Goal: Find specific page/section

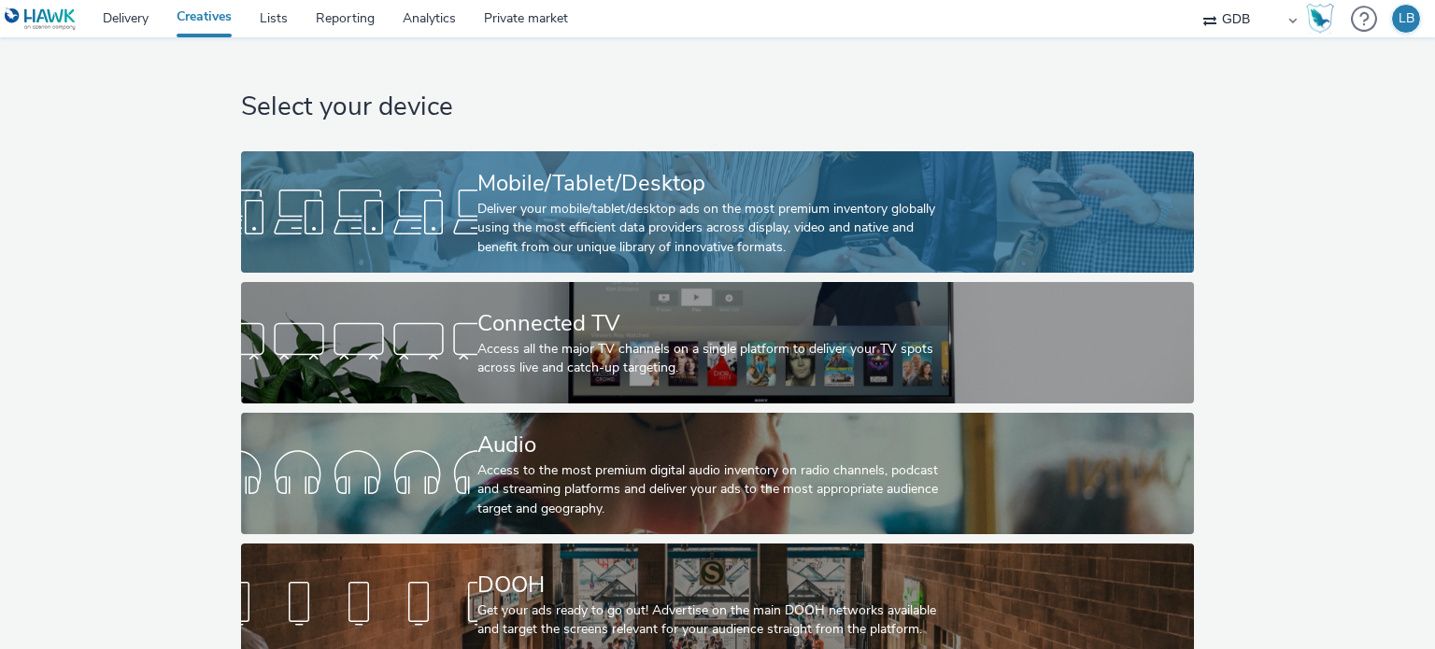
click at [679, 235] on div "Deliver your mobile/tablet/desktop ads on the most premium inventory globally u…" at bounding box center [713, 228] width 473 height 57
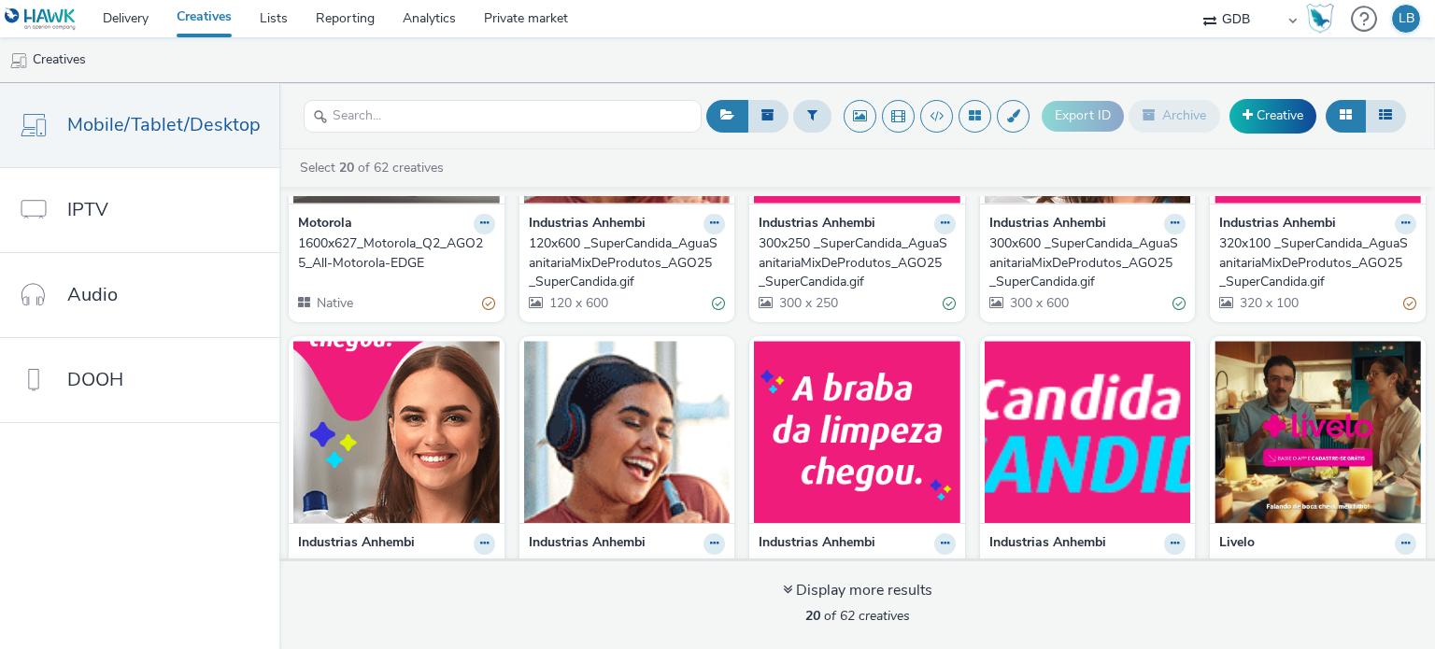
scroll to position [245, 0]
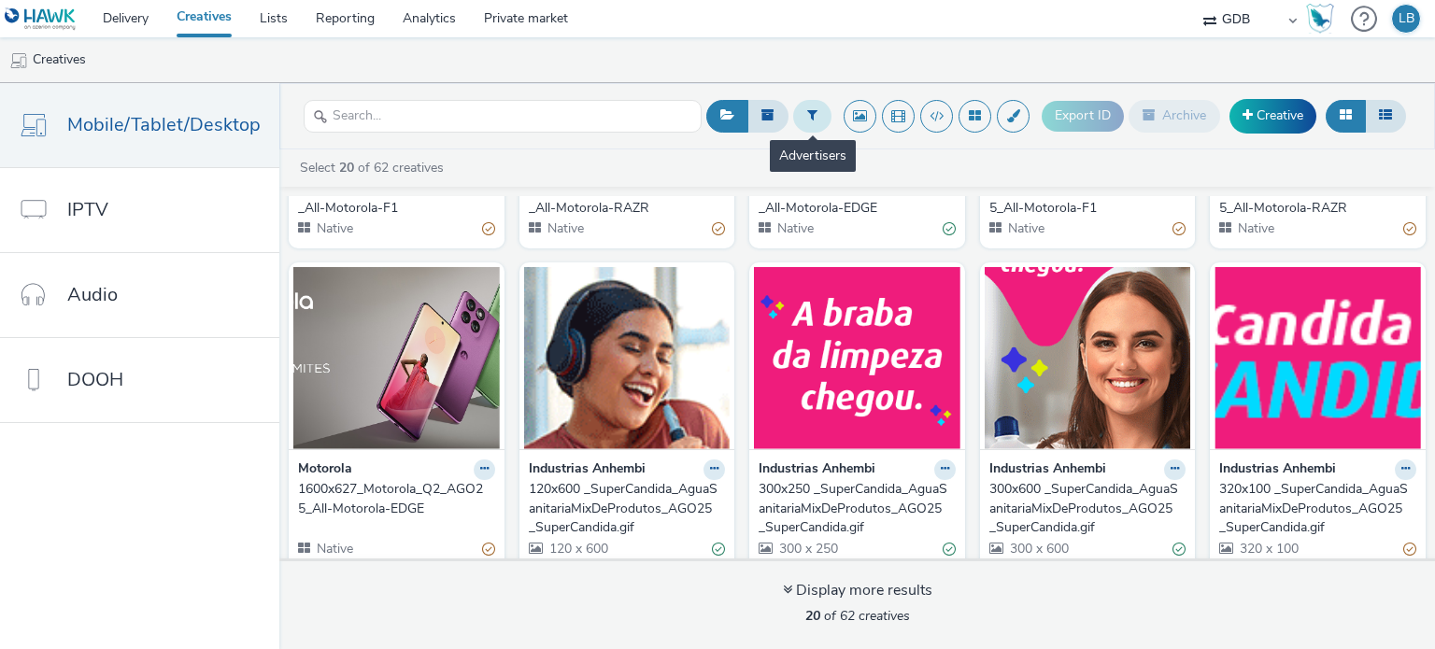
click at [807, 117] on button at bounding box center [812, 116] width 38 height 32
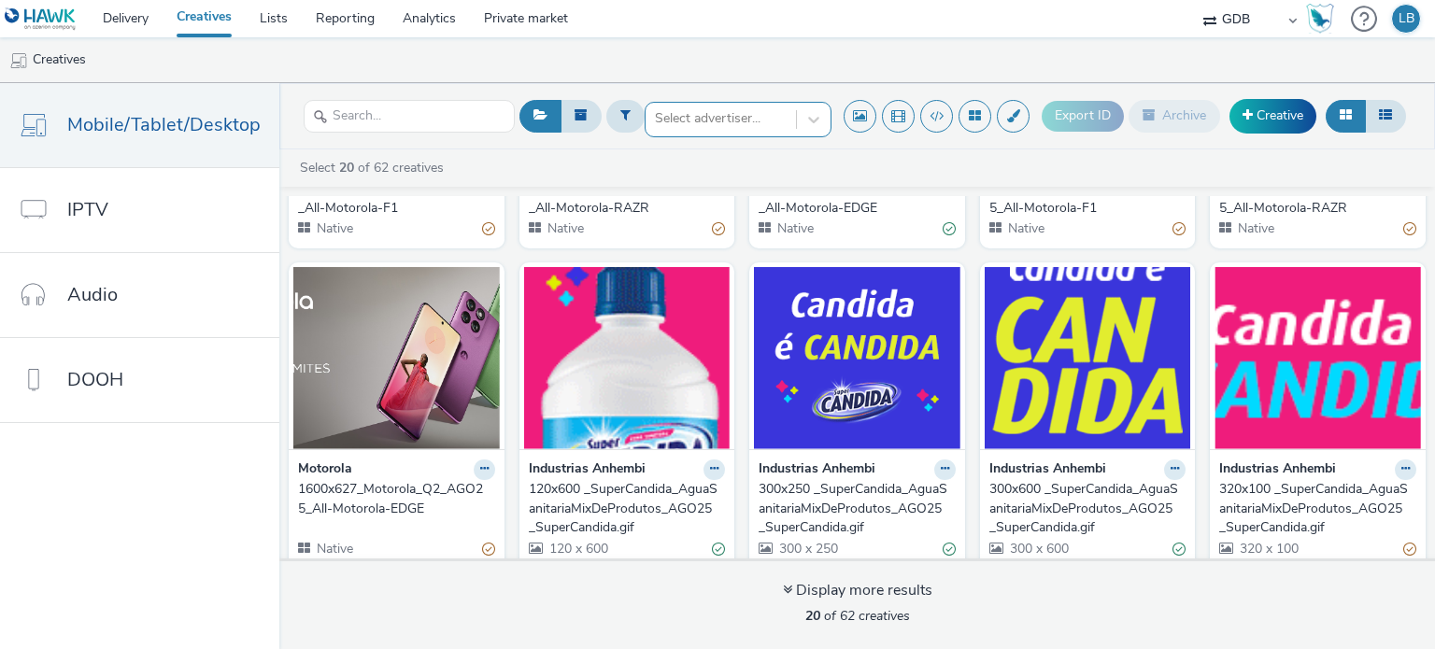
click at [702, 125] on div at bounding box center [721, 118] width 132 height 22
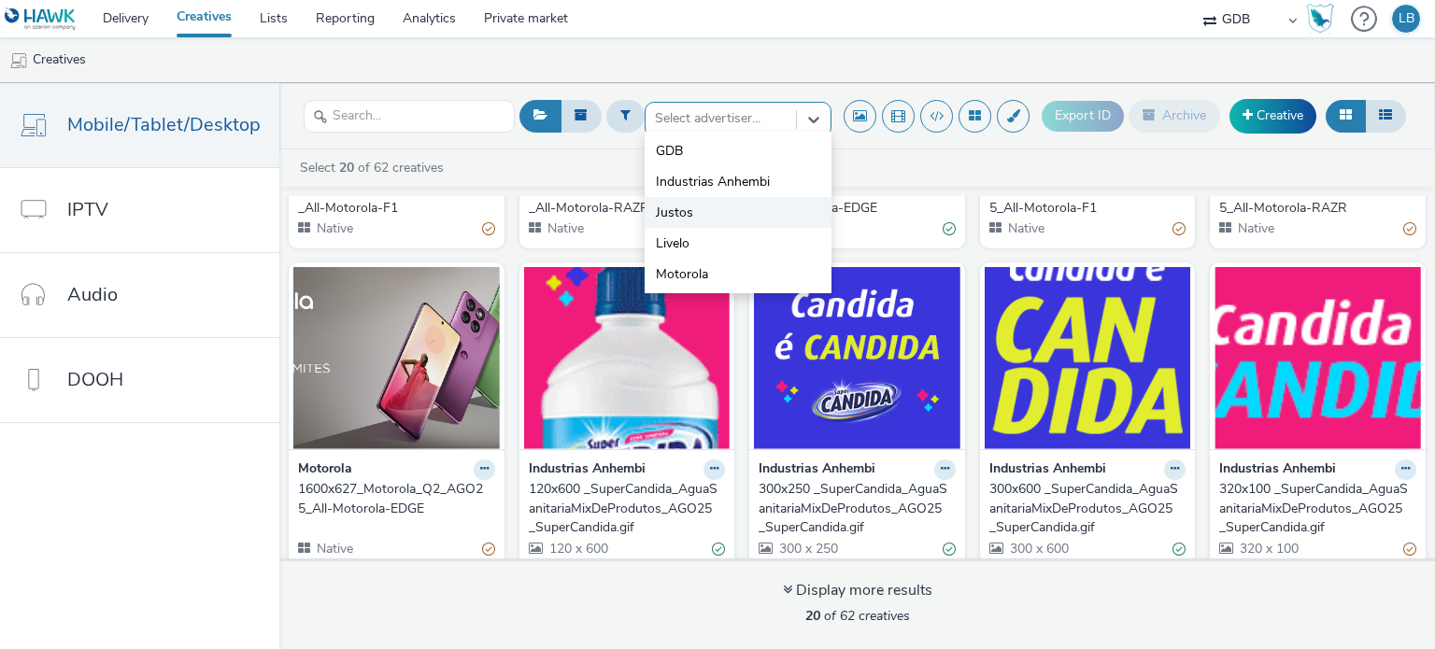
click at [679, 216] on span "Justos" at bounding box center [674, 213] width 37 height 19
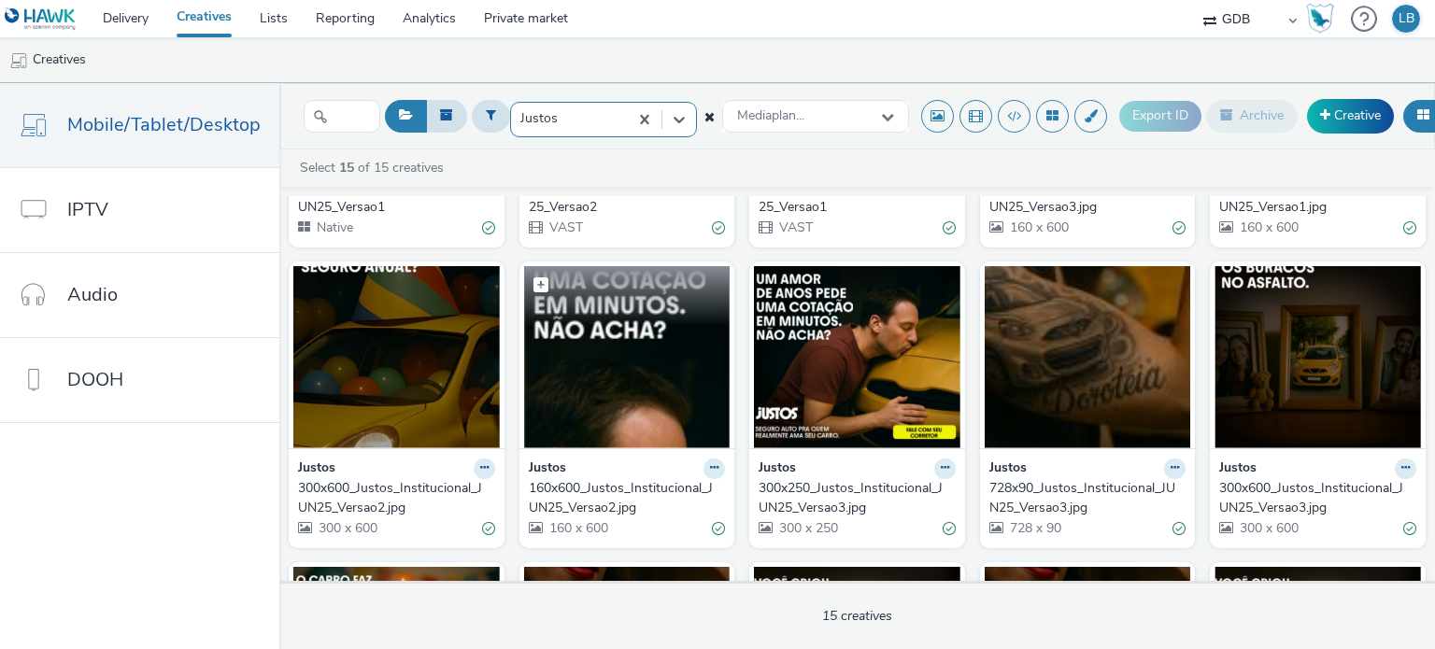
scroll to position [280, 0]
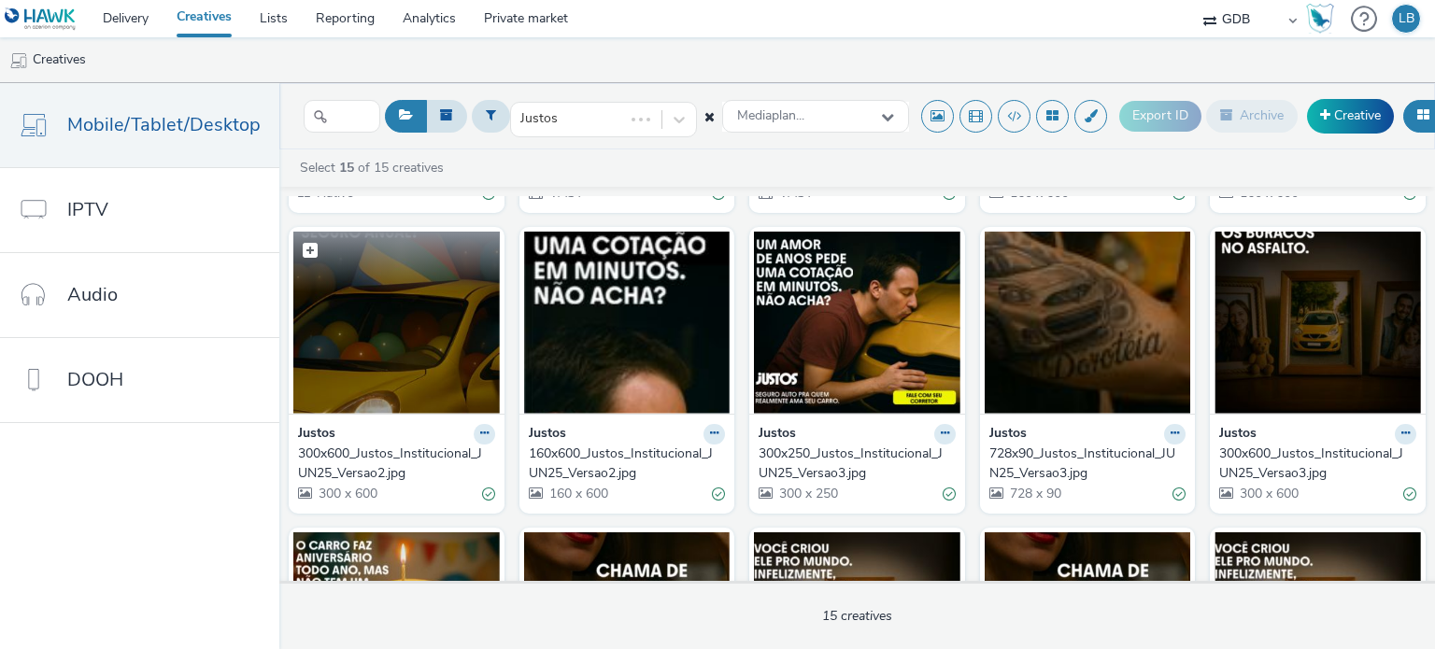
click at [411, 337] on img at bounding box center [396, 323] width 206 height 182
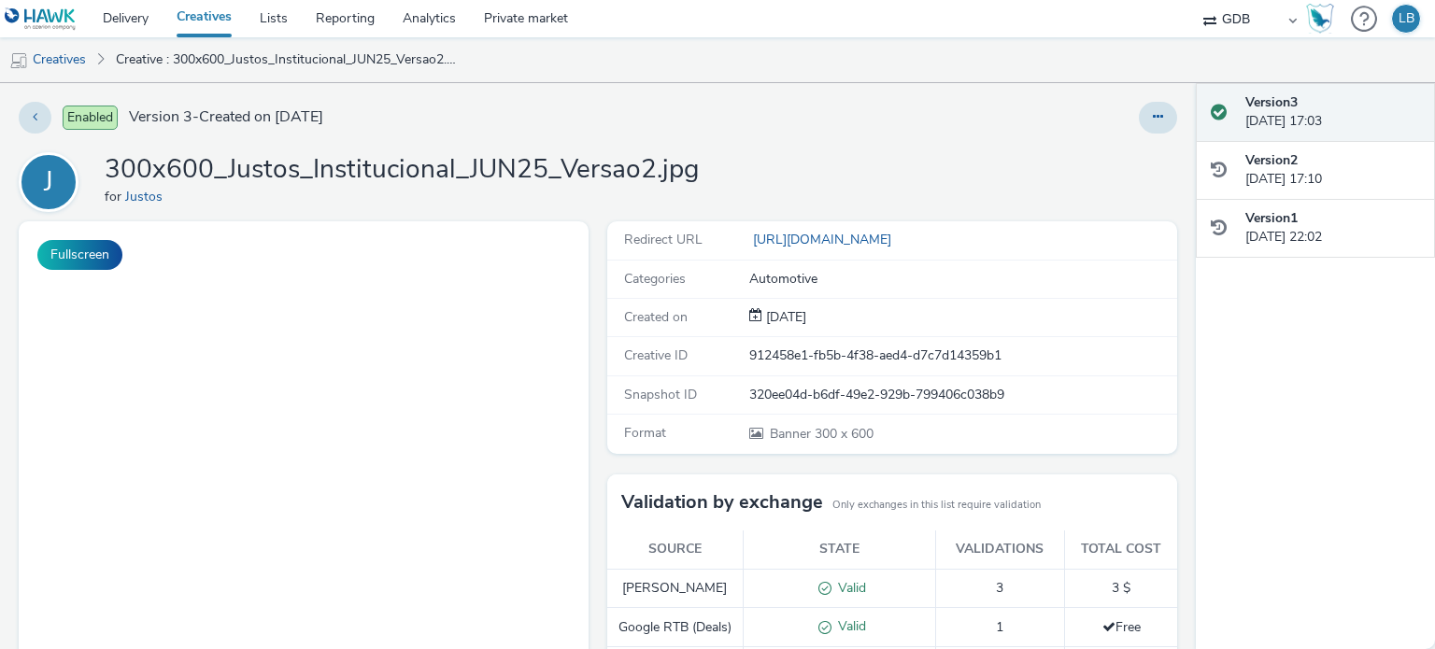
click at [203, 19] on link "Creatives" at bounding box center [204, 18] width 83 height 37
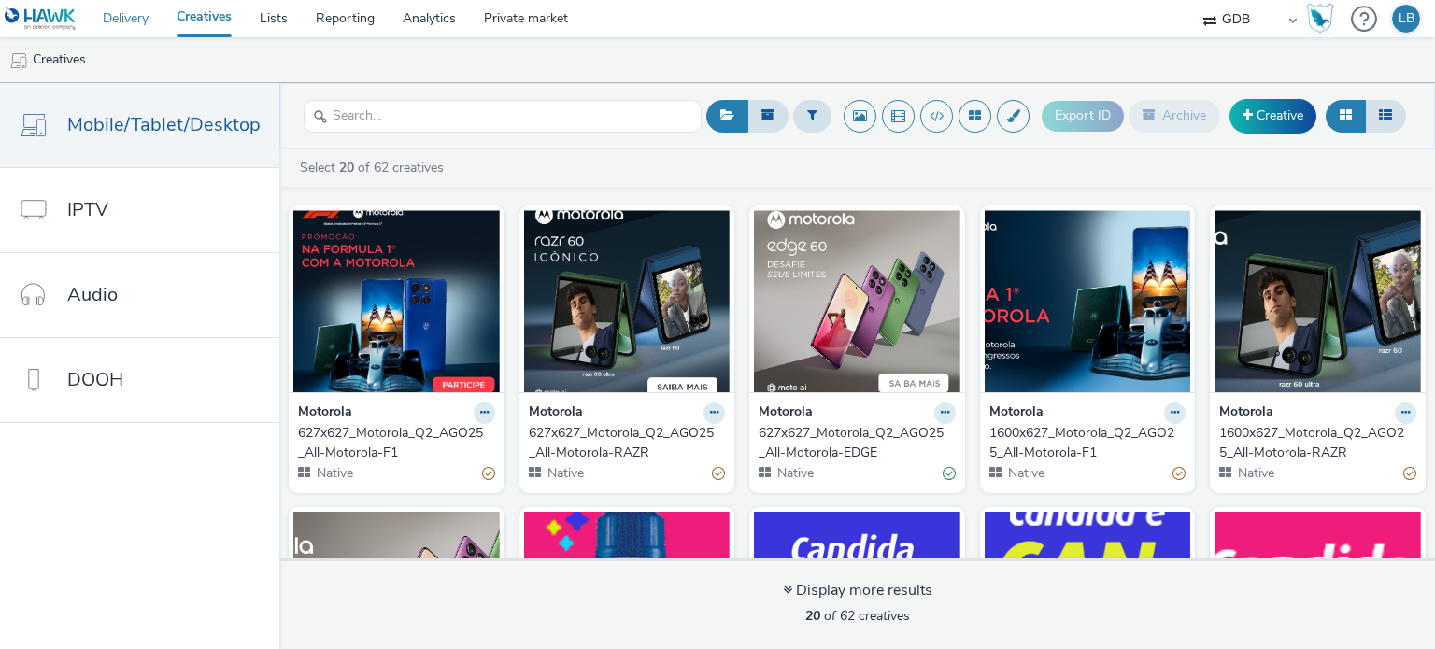
click at [138, 13] on link "Delivery" at bounding box center [126, 18] width 74 height 37
